Goal: Task Accomplishment & Management: Manage account settings

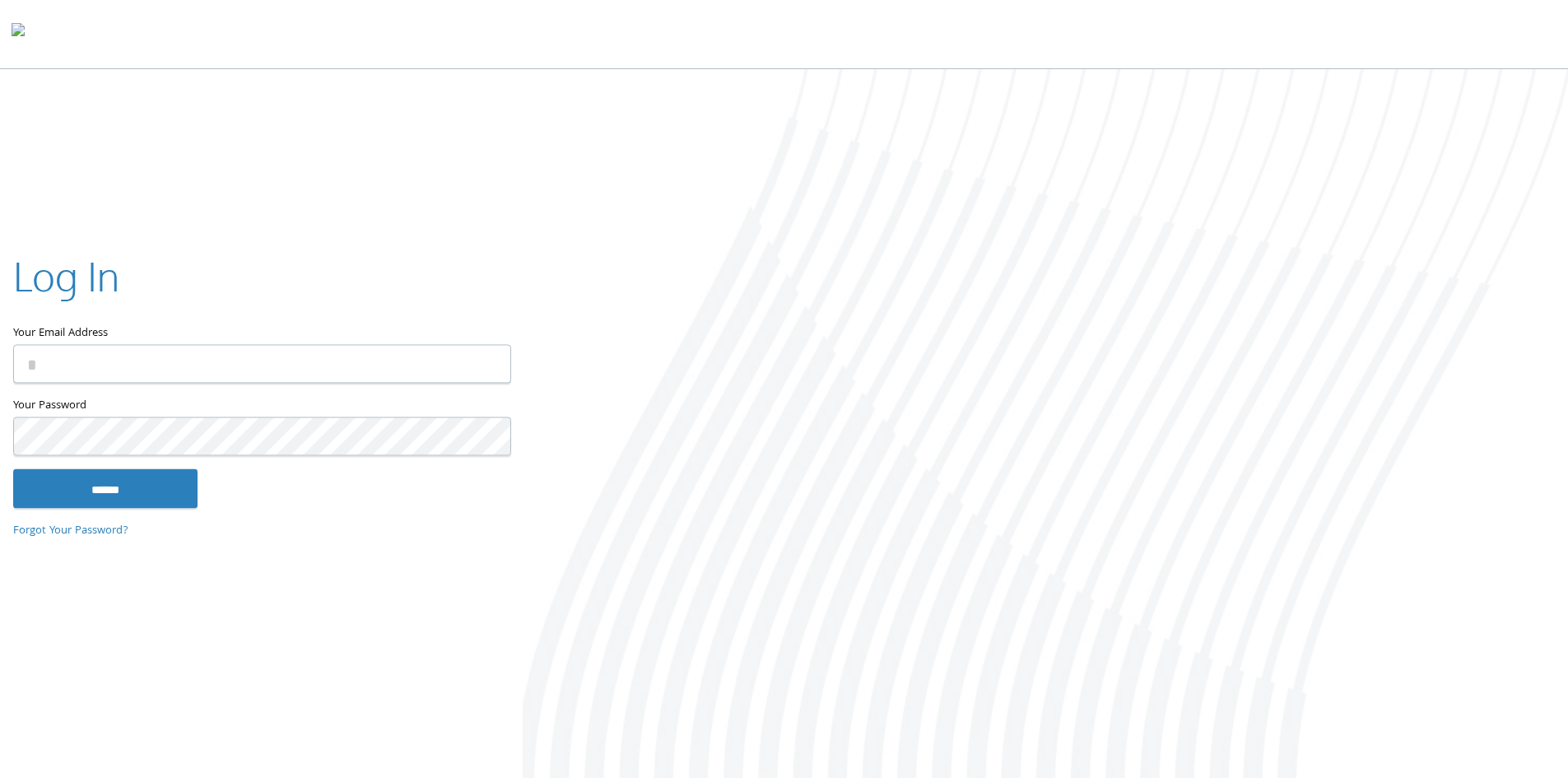
type input "**********"
click at [192, 376] on input "**********" at bounding box center [262, 363] width 498 height 39
click at [139, 491] on input "******" at bounding box center [104, 488] width 184 height 40
click at [180, 492] on input "******" at bounding box center [104, 488] width 184 height 40
